Goal: Task Accomplishment & Management: Use online tool/utility

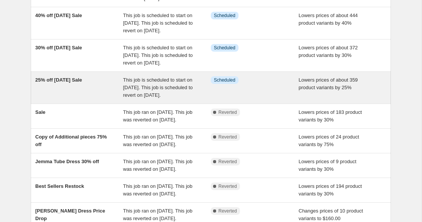
scroll to position [141, 0]
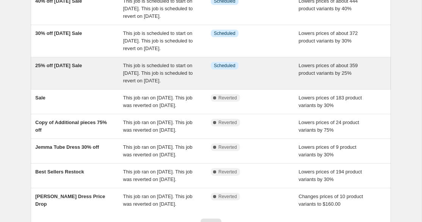
click at [172, 83] on span "This job is scheduled to start on [DATE]. This job is scheduled to revert on [D…" at bounding box center [158, 73] width 70 height 21
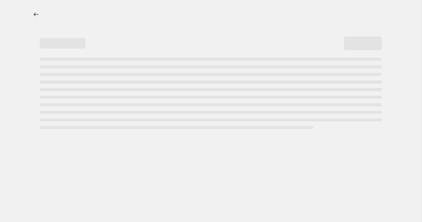
select select "percentage"
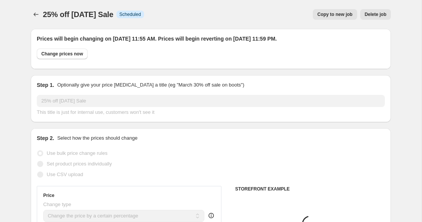
select select "collection"
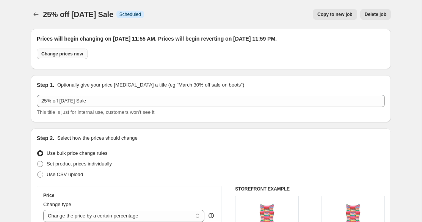
click at [74, 50] on button "Change prices now" at bounding box center [62, 54] width 51 height 11
radio input "true"
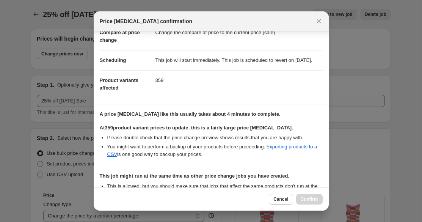
scroll to position [154, 0]
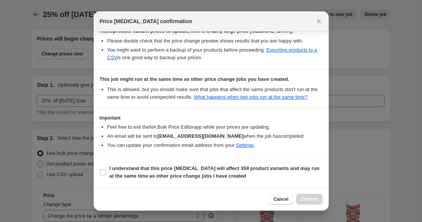
click at [106, 162] on section "I understand that this price [MEDICAL_DATA] will affect 359 product variants an…" at bounding box center [211, 172] width 235 height 30
click at [104, 174] on input "I understand that this price [MEDICAL_DATA] will affect 359 product variants an…" at bounding box center [103, 172] width 6 height 6
checkbox input "true"
click at [302, 199] on span "Confirm" at bounding box center [308, 199] width 17 height 6
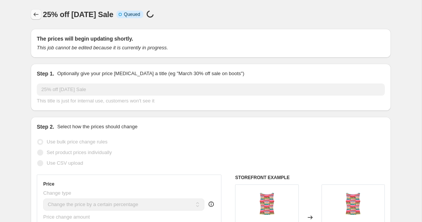
click at [34, 14] on icon "Price change jobs" at bounding box center [36, 15] width 8 height 8
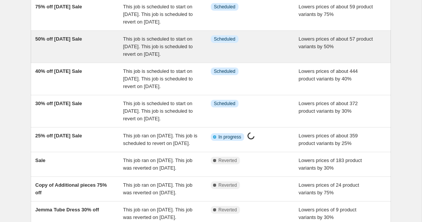
scroll to position [97, 0]
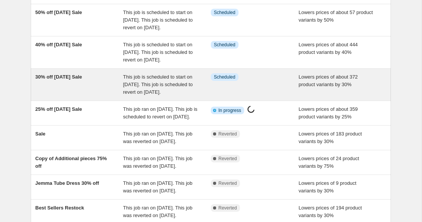
click at [76, 96] on div "30% off [DATE] Sale" at bounding box center [79, 84] width 88 height 23
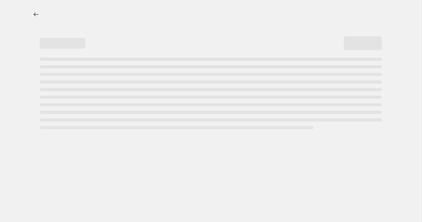
select select "percentage"
select select "collection"
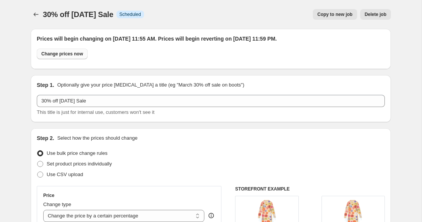
click at [56, 58] on button "Change prices now" at bounding box center [62, 54] width 51 height 11
radio input "true"
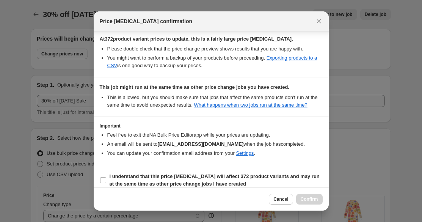
scroll to position [154, 0]
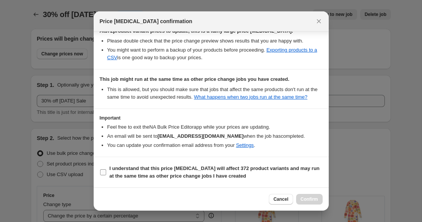
click at [116, 174] on b "I understand that this price [MEDICAL_DATA] will affect 372 product variants an…" at bounding box center [215, 171] width 210 height 13
click at [106, 174] on input "I understand that this price [MEDICAL_DATA] will affect 372 product variants an…" at bounding box center [103, 172] width 6 height 6
checkbox input "true"
click at [315, 198] on span "Confirm" at bounding box center [308, 199] width 17 height 6
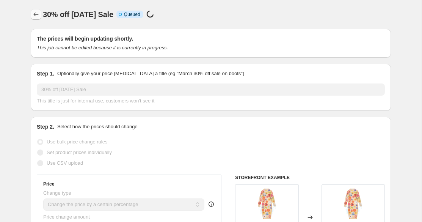
click at [35, 12] on icon "Price change jobs" at bounding box center [36, 15] width 8 height 8
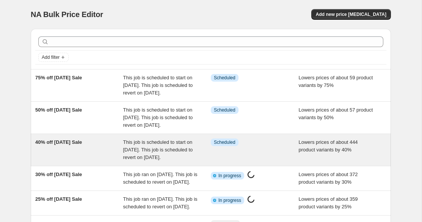
click at [71, 145] on span "40% off [DATE] Sale" at bounding box center [58, 142] width 47 height 6
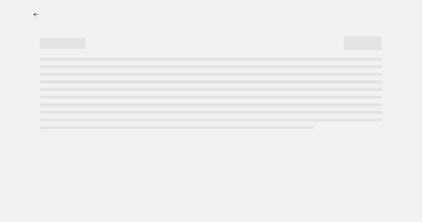
select select "percentage"
select select "collection"
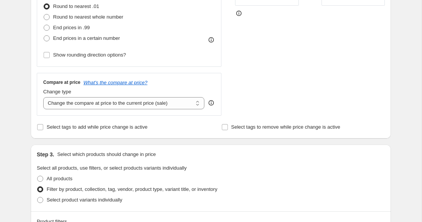
scroll to position [23, 0]
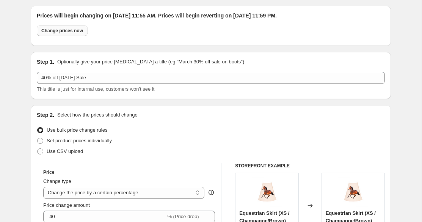
click at [61, 32] on span "Change prices now" at bounding box center [62, 31] width 42 height 6
radio input "true"
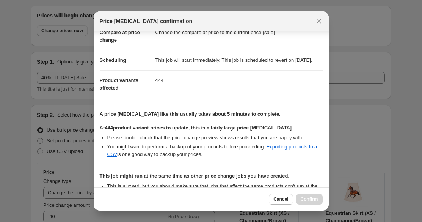
scroll to position [201, 0]
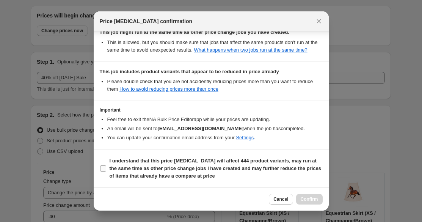
click at [123, 163] on b "I understand that this price [MEDICAL_DATA] will affect 444 product variants, m…" at bounding box center [215, 168] width 211 height 21
click at [106, 165] on input "I understand that this price [MEDICAL_DATA] will affect 444 product variants, m…" at bounding box center [103, 168] width 6 height 6
checkbox input "true"
click at [297, 198] on button "Confirm" at bounding box center [309, 199] width 27 height 11
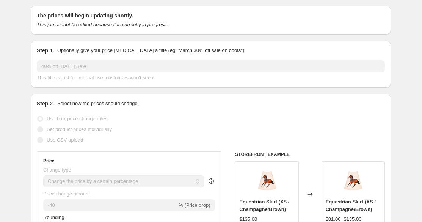
scroll to position [0, 0]
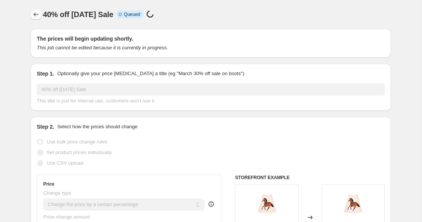
click at [37, 16] on icon "Price change jobs" at bounding box center [36, 15] width 8 height 8
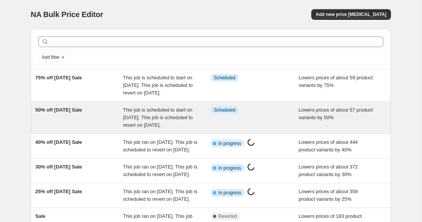
click at [80, 120] on div "50% off [DATE] Sale" at bounding box center [79, 117] width 88 height 23
select select "percentage"
select select "collection"
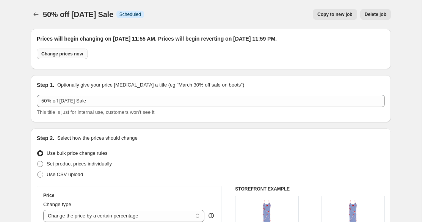
click at [58, 55] on span "Change prices now" at bounding box center [62, 54] width 42 height 6
radio input "true"
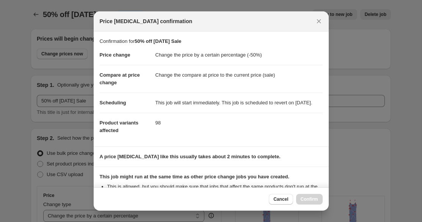
scroll to position [113, 0]
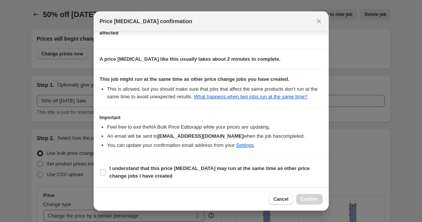
click at [129, 155] on section "Important Feel free to exit the NA Bulk Price Editor app while your prices are …" at bounding box center [211, 132] width 235 height 48
click at [131, 174] on b "I understand that this price [MEDICAL_DATA] may run at the same time as other p…" at bounding box center [210, 171] width 200 height 13
click at [106, 174] on input "I understand that this price [MEDICAL_DATA] may run at the same time as other p…" at bounding box center [103, 172] width 6 height 6
checkbox input "true"
click at [302, 197] on span "Confirm" at bounding box center [308, 199] width 17 height 6
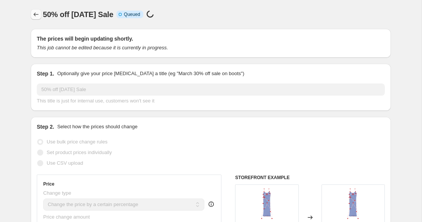
click at [34, 16] on icon "Price change jobs" at bounding box center [36, 15] width 8 height 8
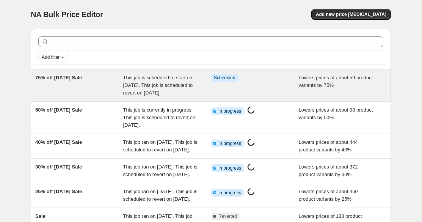
click at [71, 79] on span "75% off [DATE] Sale" at bounding box center [58, 78] width 47 height 6
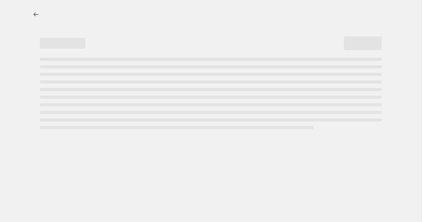
select select "percentage"
select select "collection"
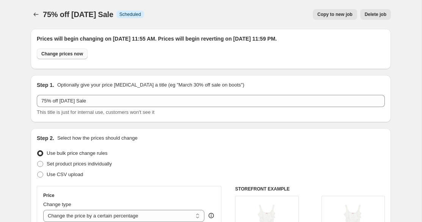
click at [55, 52] on span "Change prices now" at bounding box center [62, 54] width 42 height 6
radio input "true"
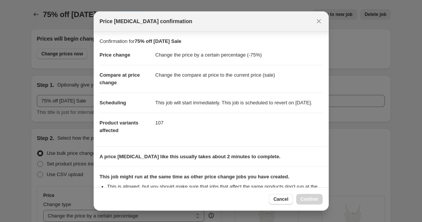
scroll to position [113, 0]
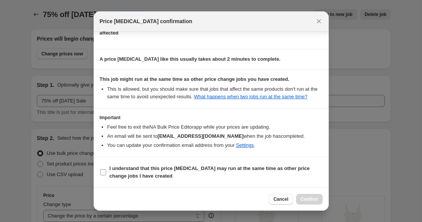
click at [147, 178] on b "I understand that this price [MEDICAL_DATA] may run at the same time as other p…" at bounding box center [210, 171] width 200 height 13
click at [106, 175] on input "I understand that this price [MEDICAL_DATA] may run at the same time as other p…" at bounding box center [103, 172] width 6 height 6
checkbox input "true"
click at [304, 203] on button "Confirm" at bounding box center [309, 199] width 27 height 11
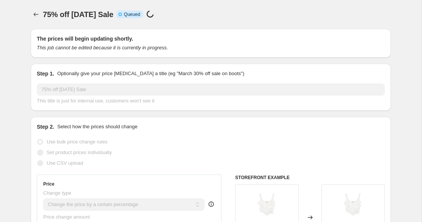
select select "percentage"
select select "collection"
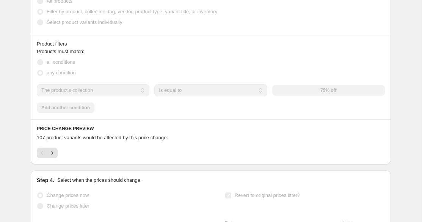
scroll to position [0, 0]
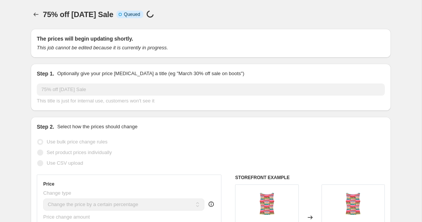
select select "percentage"
select select "collection"
select select "percentage"
select select "collection"
